Goal: Information Seeking & Learning: Learn about a topic

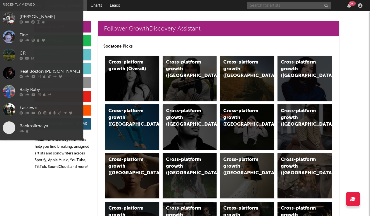
click at [262, 6] on input "text" at bounding box center [289, 5] width 84 height 7
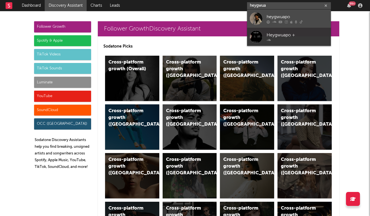
type input "heygwua"
click at [272, 14] on div "heygwuapo" at bounding box center [296, 16] width 61 height 7
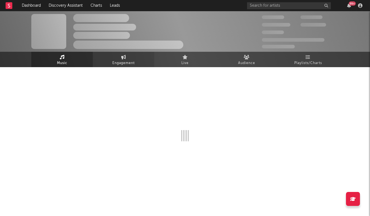
select select "6m"
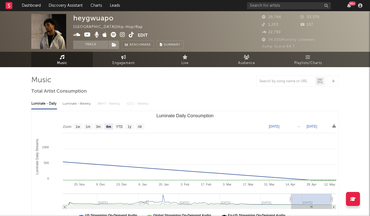
click at [82, 104] on div "Luminate - Weekly" at bounding box center [77, 103] width 29 height 9
select select "6m"
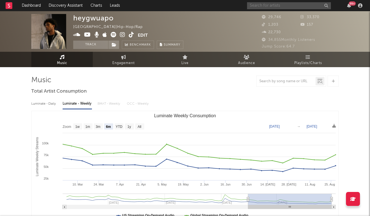
click at [273, 6] on input "text" at bounding box center [289, 5] width 84 height 7
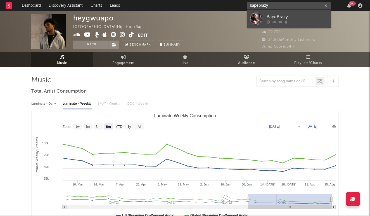
type input "bapebrazy"
click at [288, 16] on div "BapeBrazy" at bounding box center [296, 16] width 61 height 7
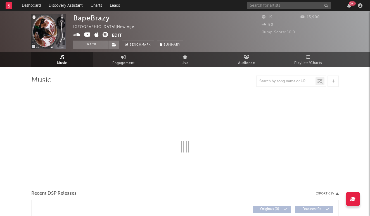
select select "1w"
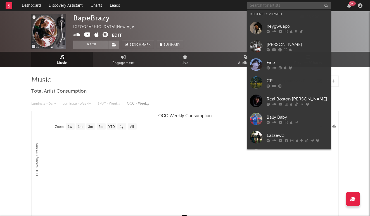
click at [255, 8] on input "text" at bounding box center [289, 5] width 84 height 7
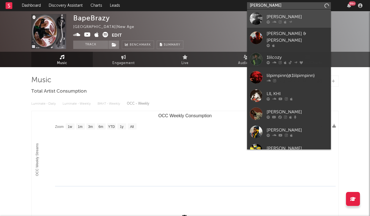
type input "[PERSON_NAME]"
drag, startPoint x: 267, startPoint y: 15, endPoint x: 276, endPoint y: 20, distance: 11.2
click at [276, 20] on div at bounding box center [296, 21] width 61 height 3
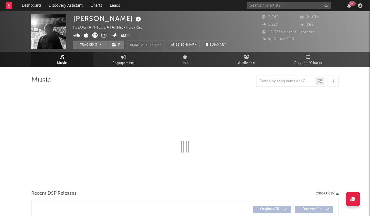
select select "6m"
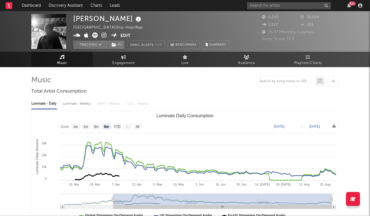
click at [87, 106] on div "Luminate - Weekly" at bounding box center [77, 103] width 29 height 9
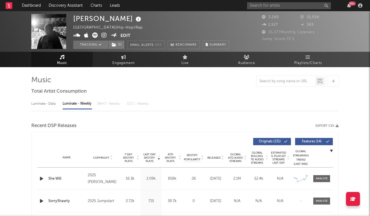
select select "6m"
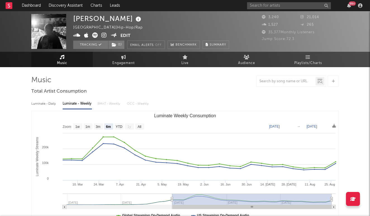
click at [102, 33] on icon at bounding box center [103, 35] width 5 height 6
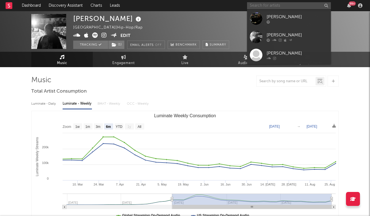
click at [296, 8] on input "text" at bounding box center [289, 5] width 84 height 7
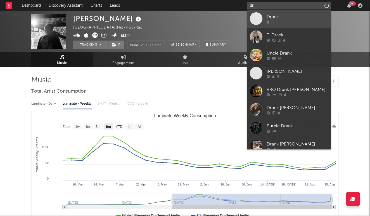
type input "d"
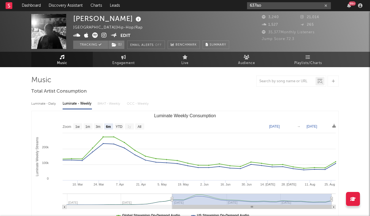
click at [285, 4] on input "637iso" at bounding box center [289, 5] width 84 height 7
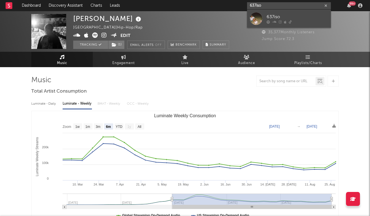
type input "637iso"
click at [284, 13] on link "637iso" at bounding box center [289, 18] width 84 height 18
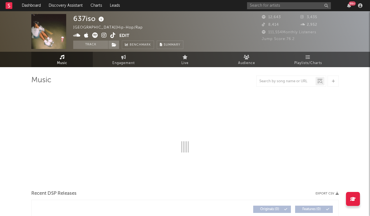
select select "6m"
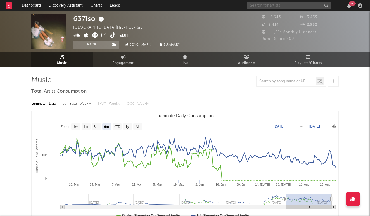
click at [266, 5] on input "text" at bounding box center [289, 5] width 84 height 7
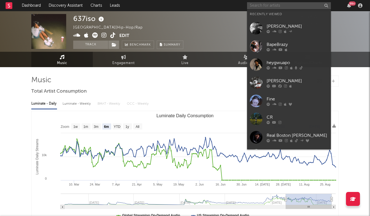
click at [266, 5] on input "text" at bounding box center [289, 5] width 84 height 7
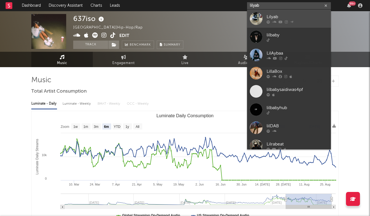
type input "lilyab"
click at [270, 17] on div "Lilyab" at bounding box center [296, 16] width 61 height 7
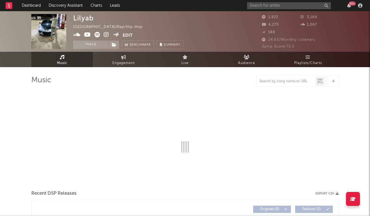
select select "6m"
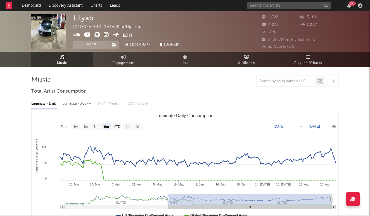
click at [82, 102] on div "Luminate - Weekly" at bounding box center [77, 103] width 29 height 9
select select "6m"
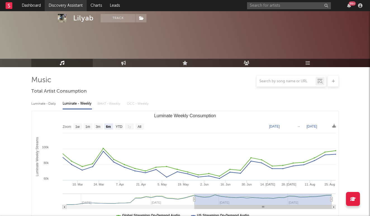
scroll to position [170, 0]
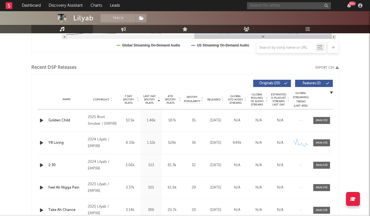
click at [250, 4] on input "text" at bounding box center [289, 5] width 84 height 7
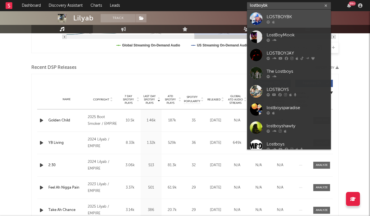
type input "lostboybk"
click at [263, 22] on link "LOSTBOYBK" at bounding box center [289, 18] width 84 height 18
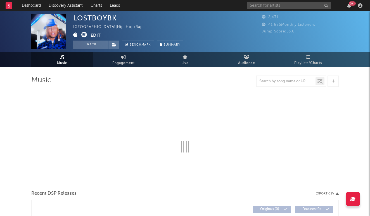
select select "6m"
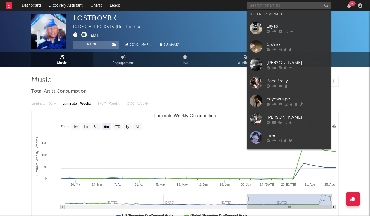
click at [267, 6] on input "text" at bounding box center [289, 5] width 84 height 7
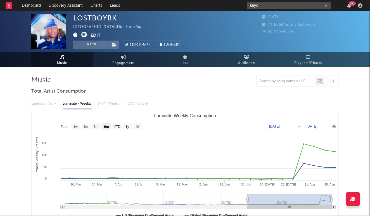
type input "keyo"
